Goal: Transaction & Acquisition: Subscribe to service/newsletter

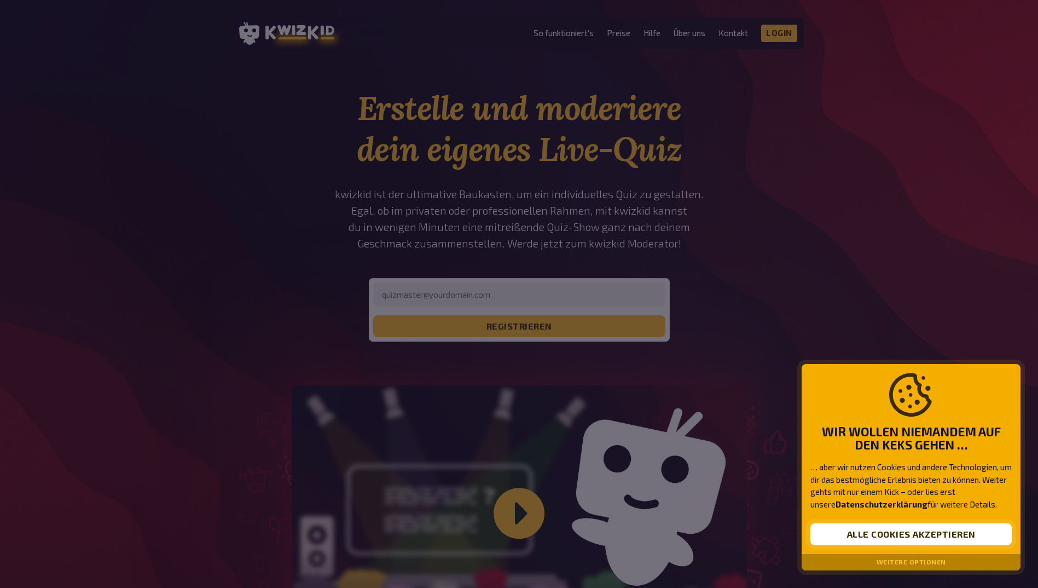
click at [879, 537] on button "Alle Cookies akzeptieren" at bounding box center [910, 534] width 201 height 22
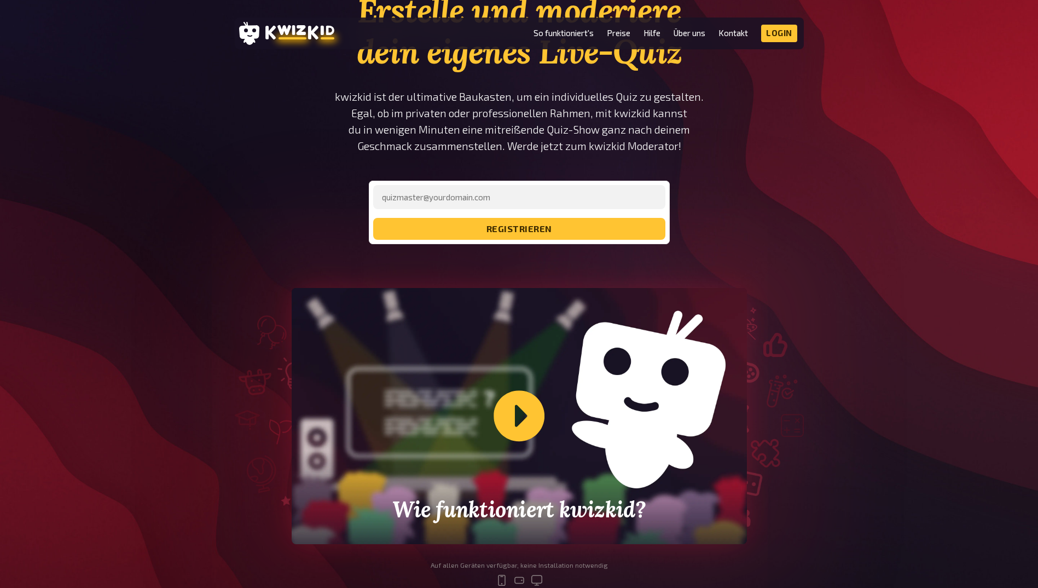
scroll to position [219, 0]
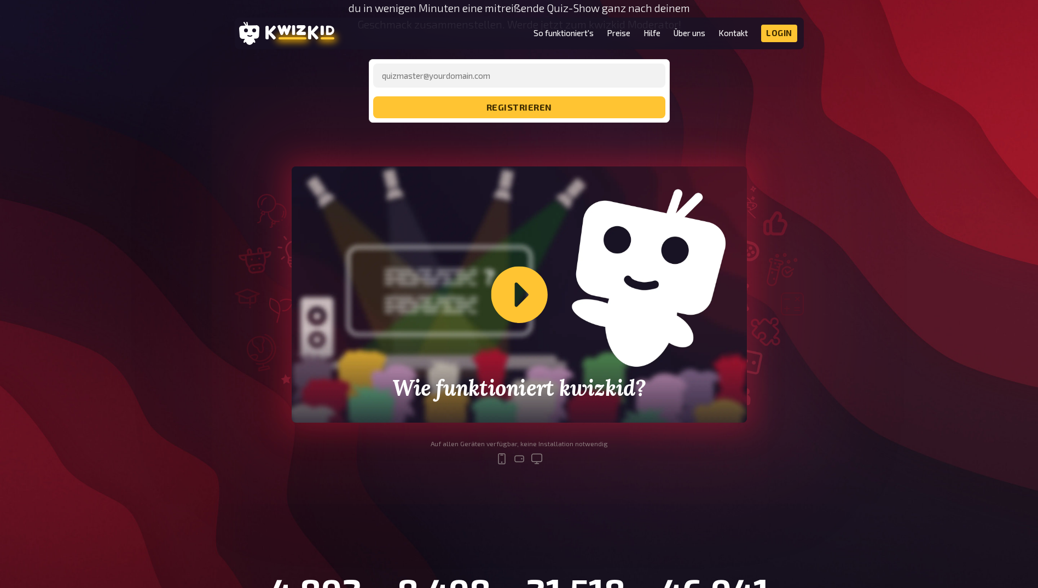
click at [499, 311] on div "Wie funktioniert kwizkid?" at bounding box center [519, 294] width 455 height 256
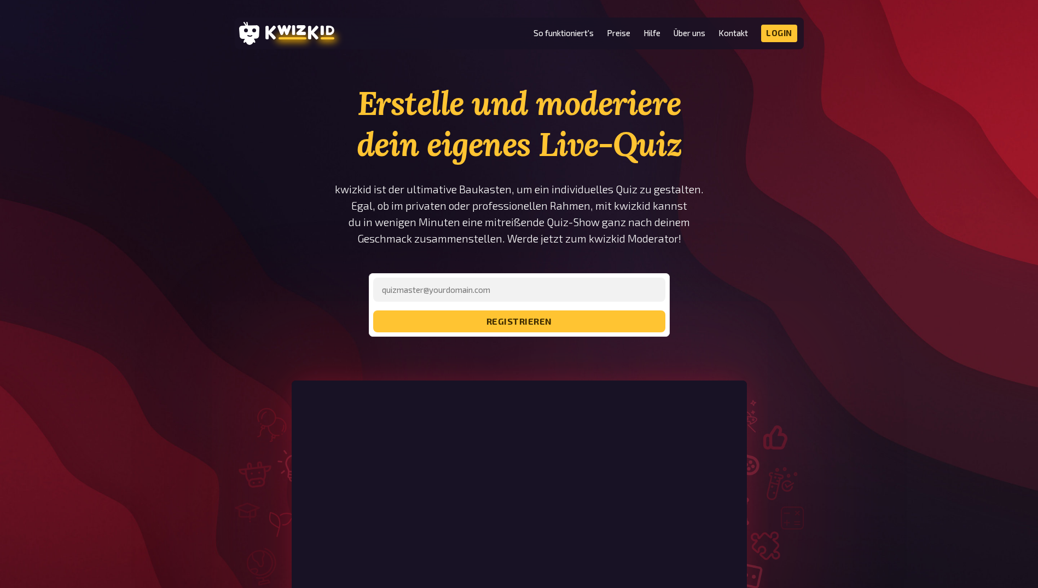
scroll to position [0, 0]
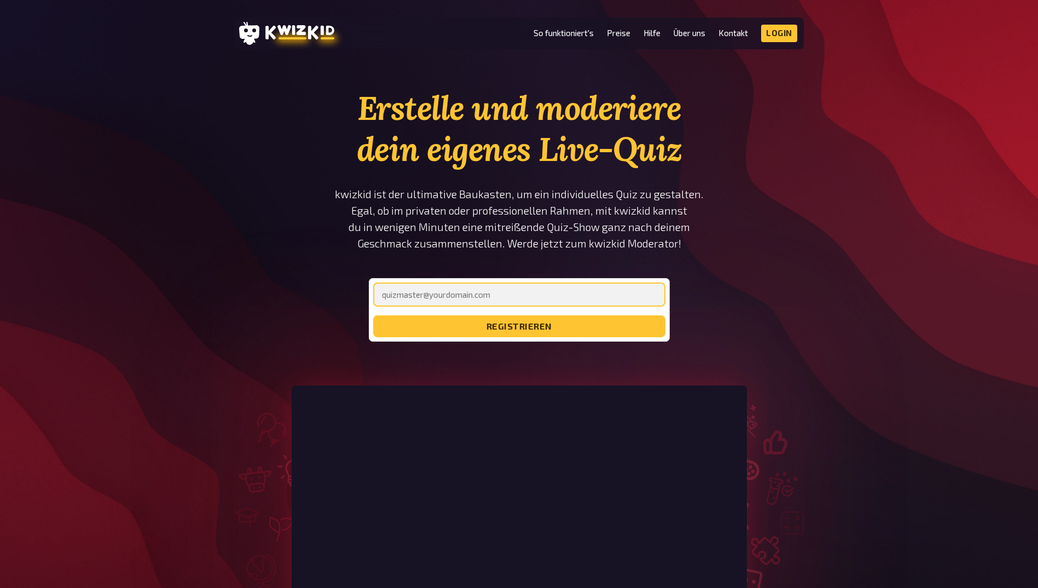
click at [407, 296] on input "email" at bounding box center [519, 294] width 292 height 24
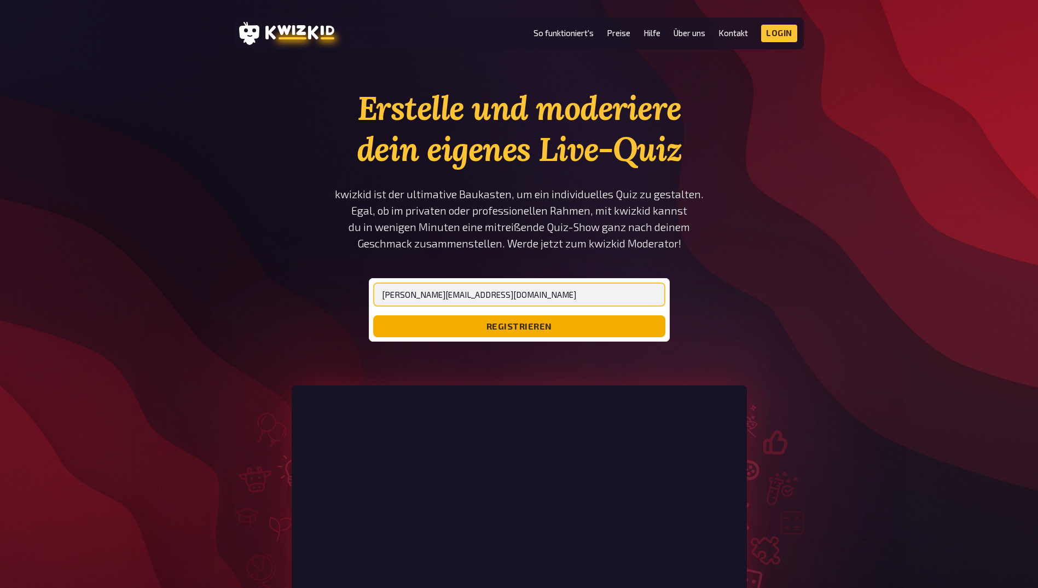
type input "[PERSON_NAME][EMAIL_ADDRESS][DOMAIN_NAME]"
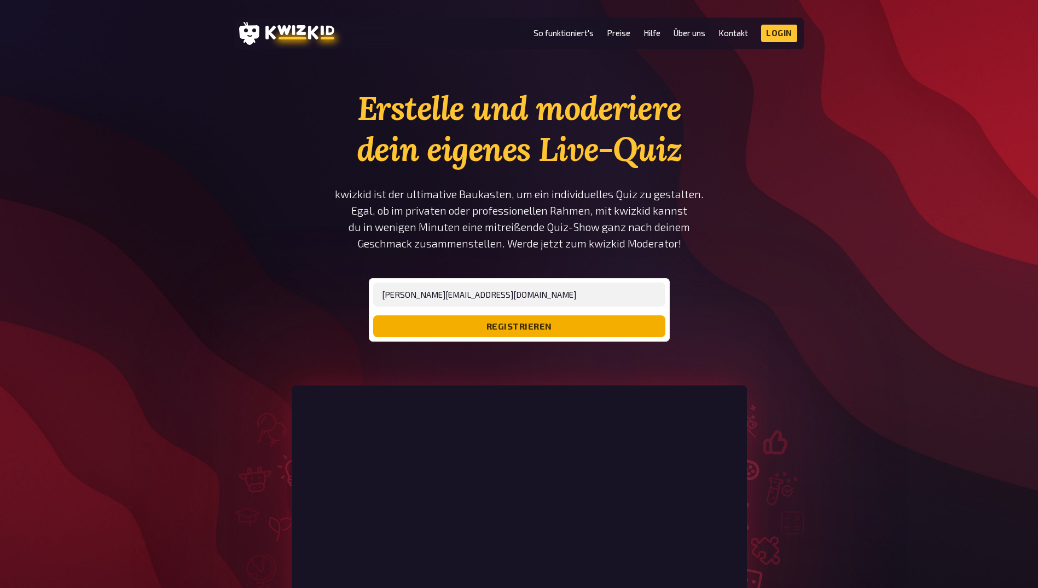
click at [498, 332] on button "registrieren" at bounding box center [519, 326] width 292 height 22
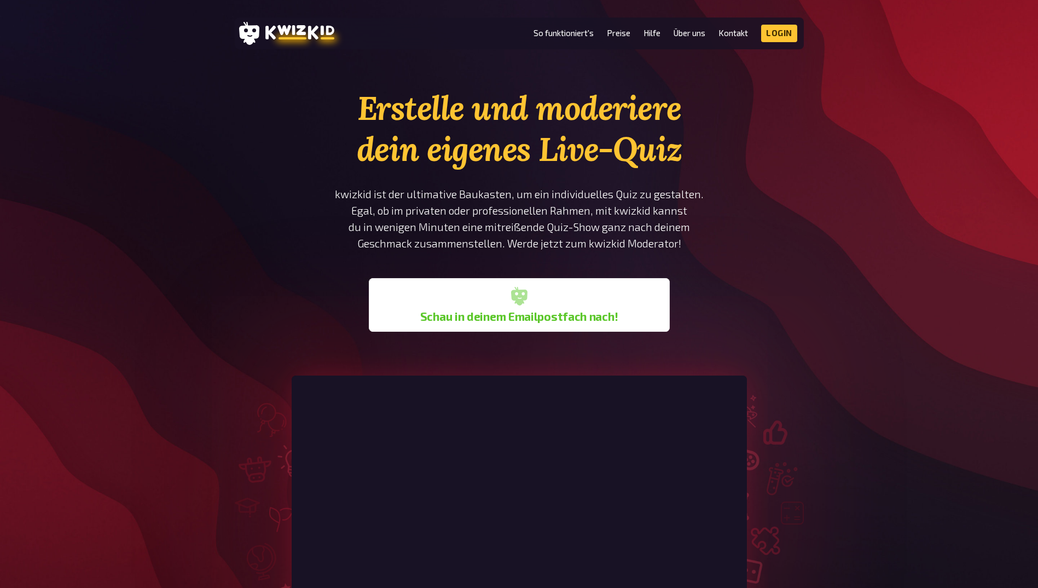
click at [519, 319] on b "Schau in deinem Emailpostfach nach!" at bounding box center [519, 316] width 198 height 13
click at [618, 33] on link "Preise" at bounding box center [619, 32] width 24 height 9
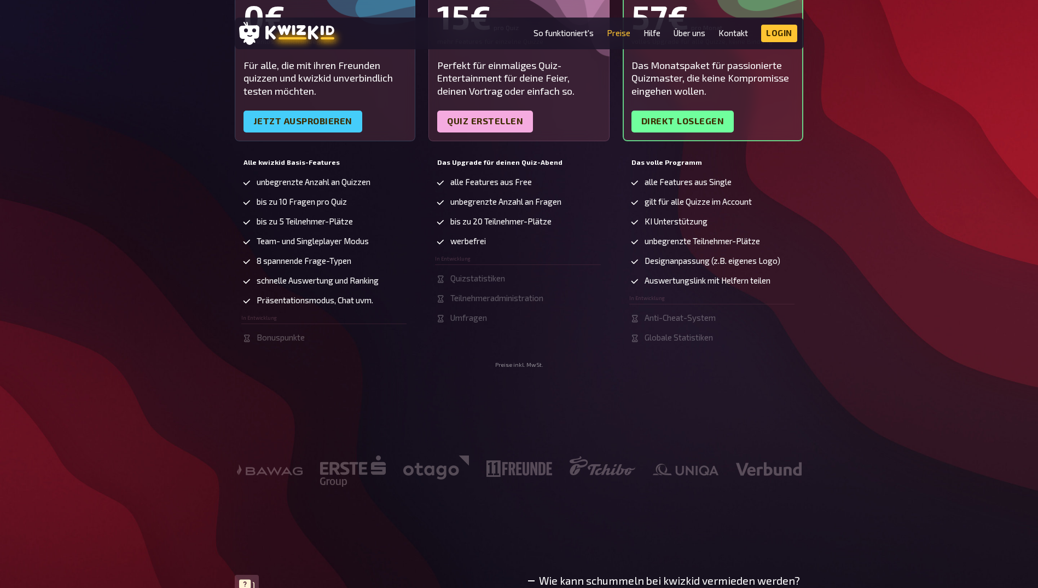
scroll to position [55, 0]
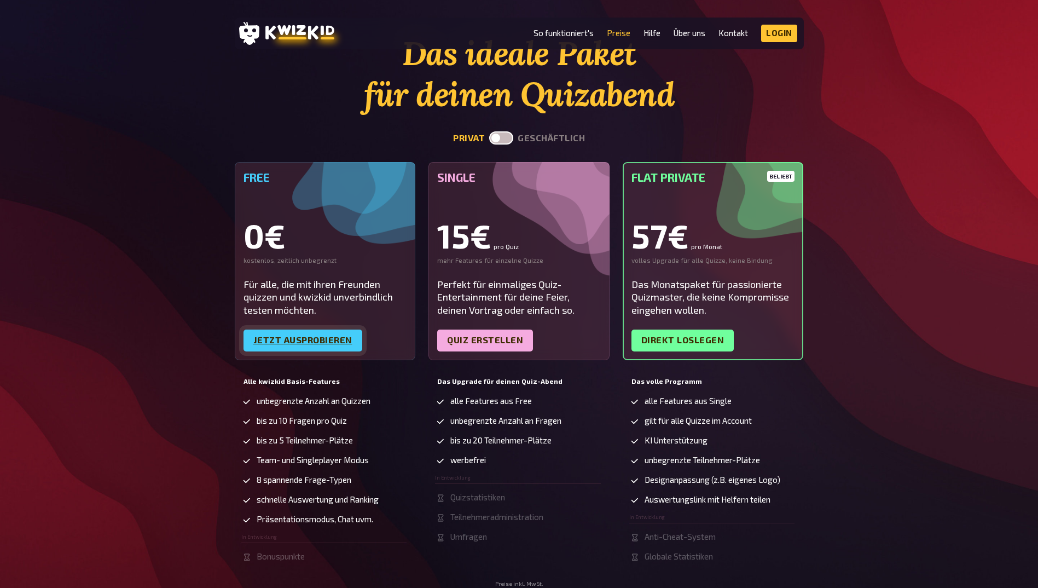
click at [328, 341] on link "Jetzt ausprobieren" at bounding box center [302, 340] width 119 height 22
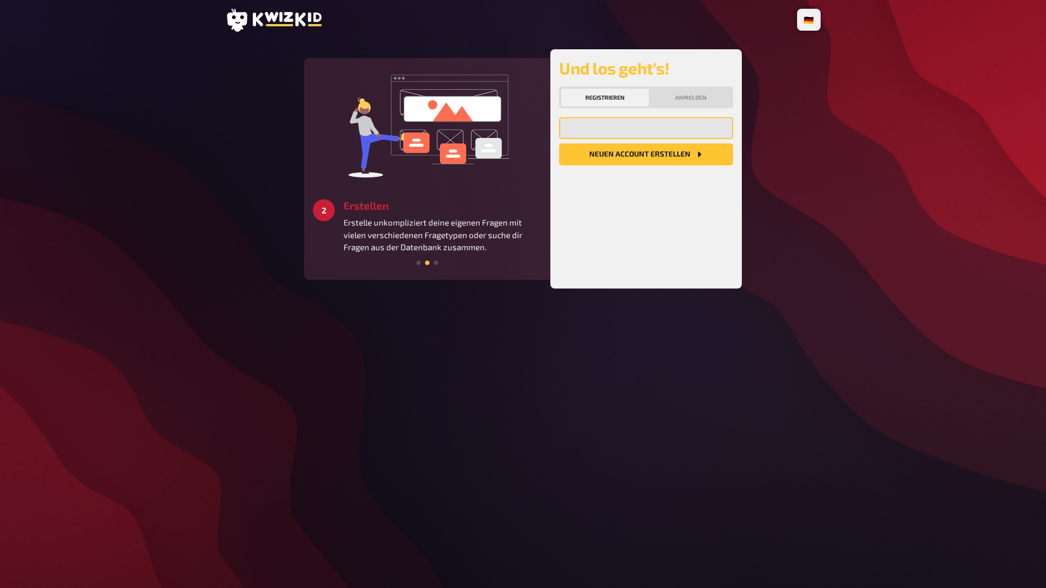
click at [608, 128] on input "email" at bounding box center [646, 128] width 174 height 22
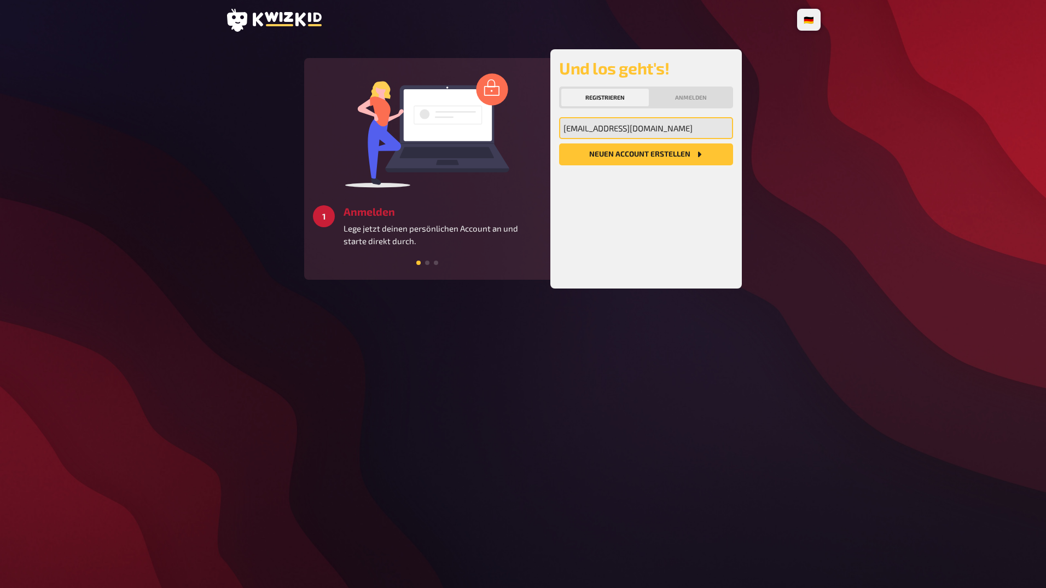
type input "[EMAIL_ADDRESS][DOMAIN_NAME]"
click at [667, 153] on button "Neuen Account Erstellen" at bounding box center [646, 154] width 174 height 22
